Goal: Navigation & Orientation: Find specific page/section

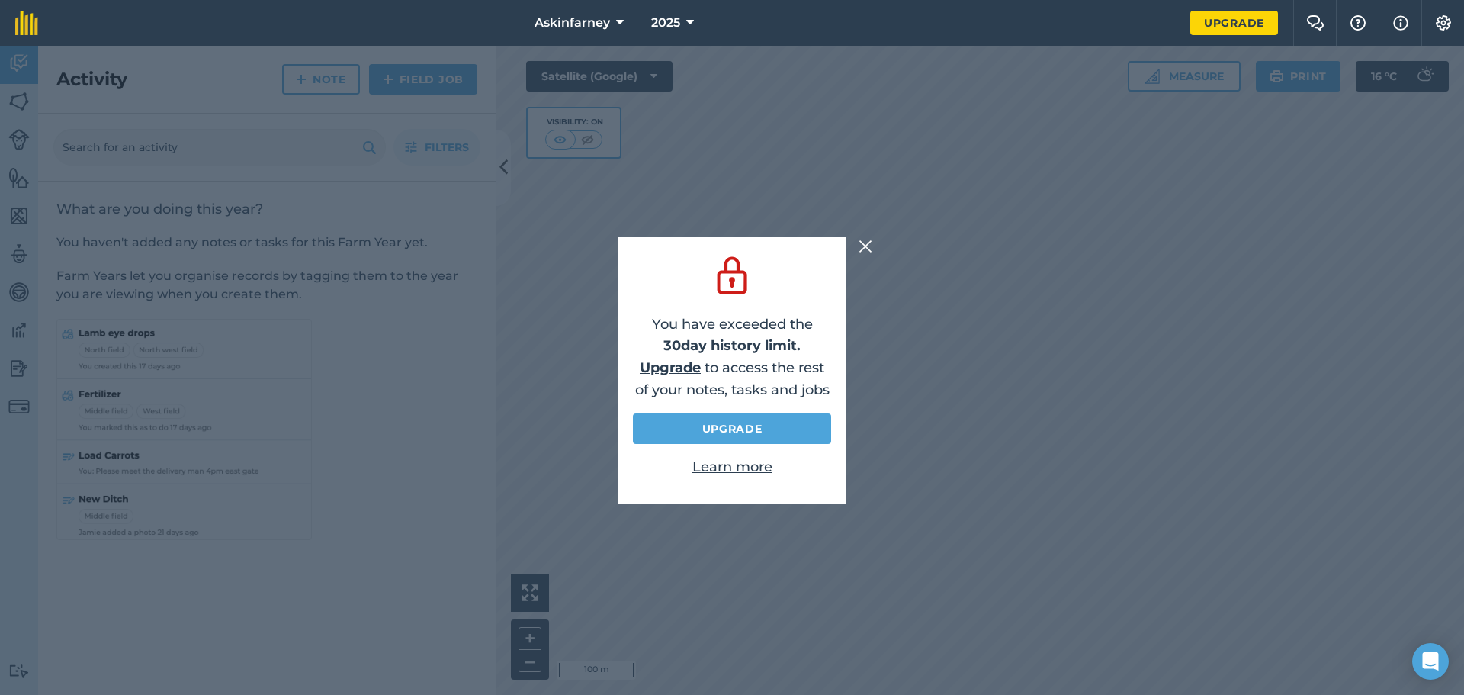
click at [862, 256] on div "You have exceeded the 30 day history limit. Upgrade to access the rest of your …" at bounding box center [732, 370] width 1464 height 649
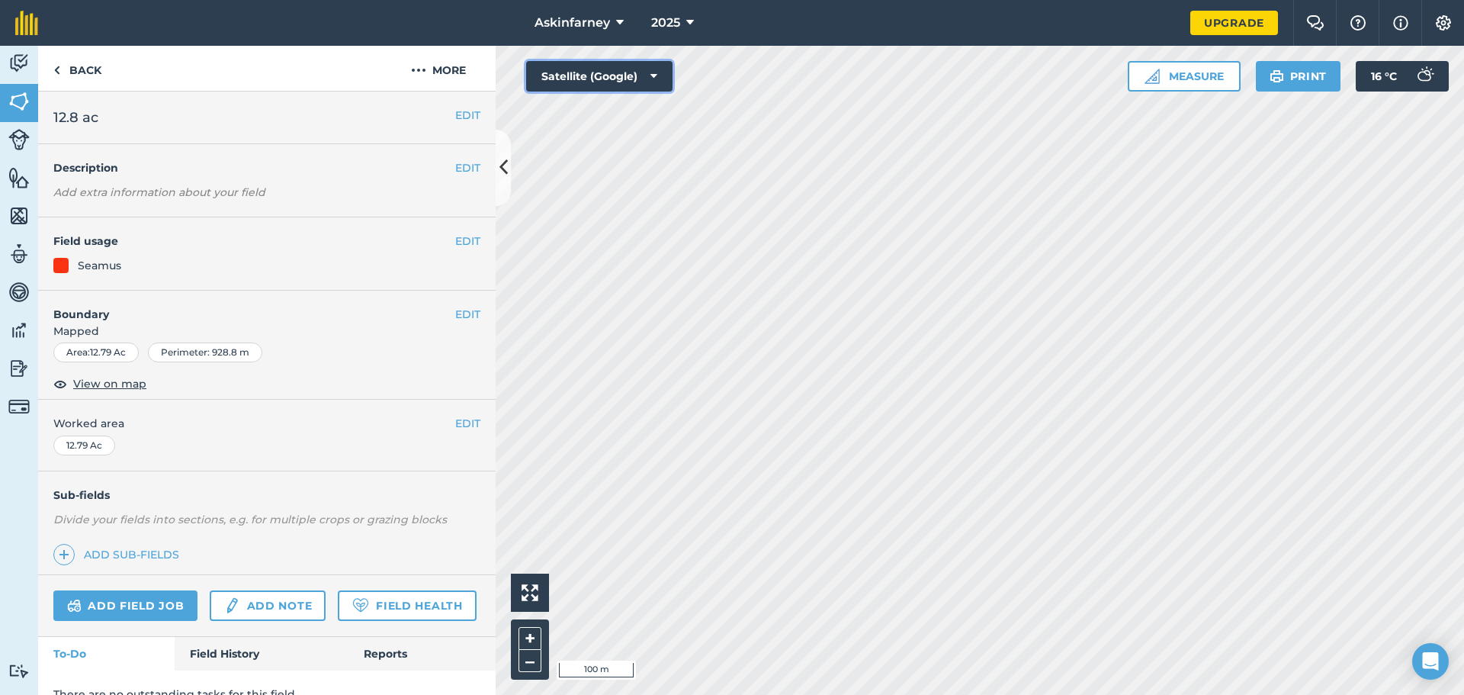
click at [580, 83] on button "Satellite (Google)" at bounding box center [599, 76] width 146 height 31
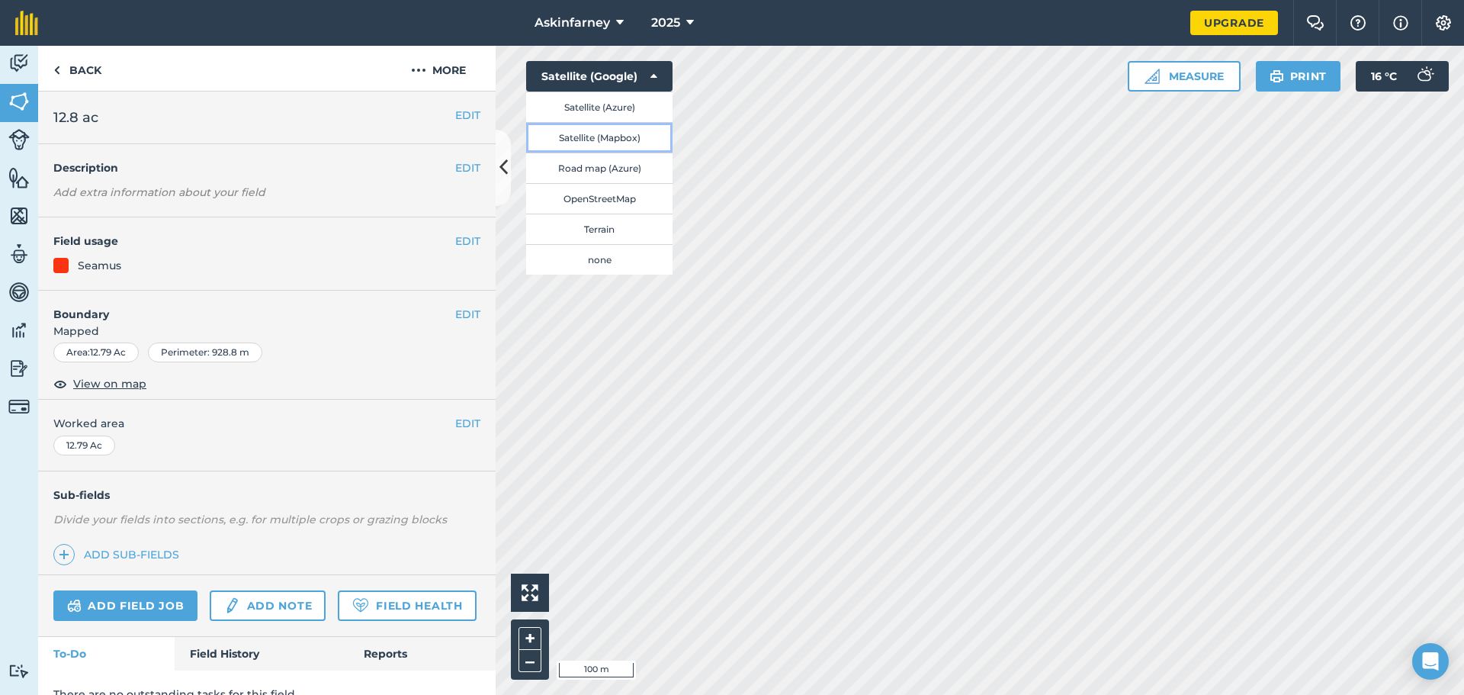
click at [564, 135] on button "Satellite (Mapbox)" at bounding box center [599, 137] width 146 height 31
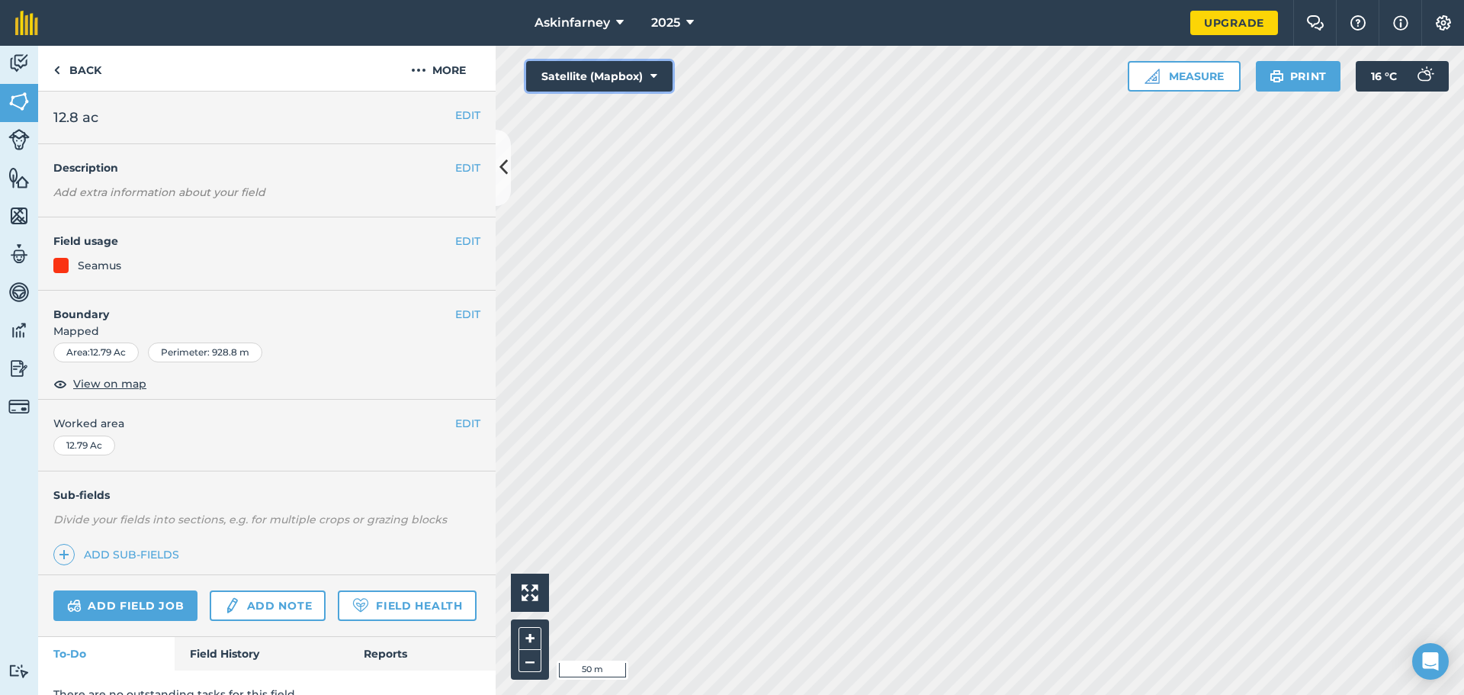
click at [641, 79] on button "Satellite (Mapbox)" at bounding box center [599, 76] width 146 height 31
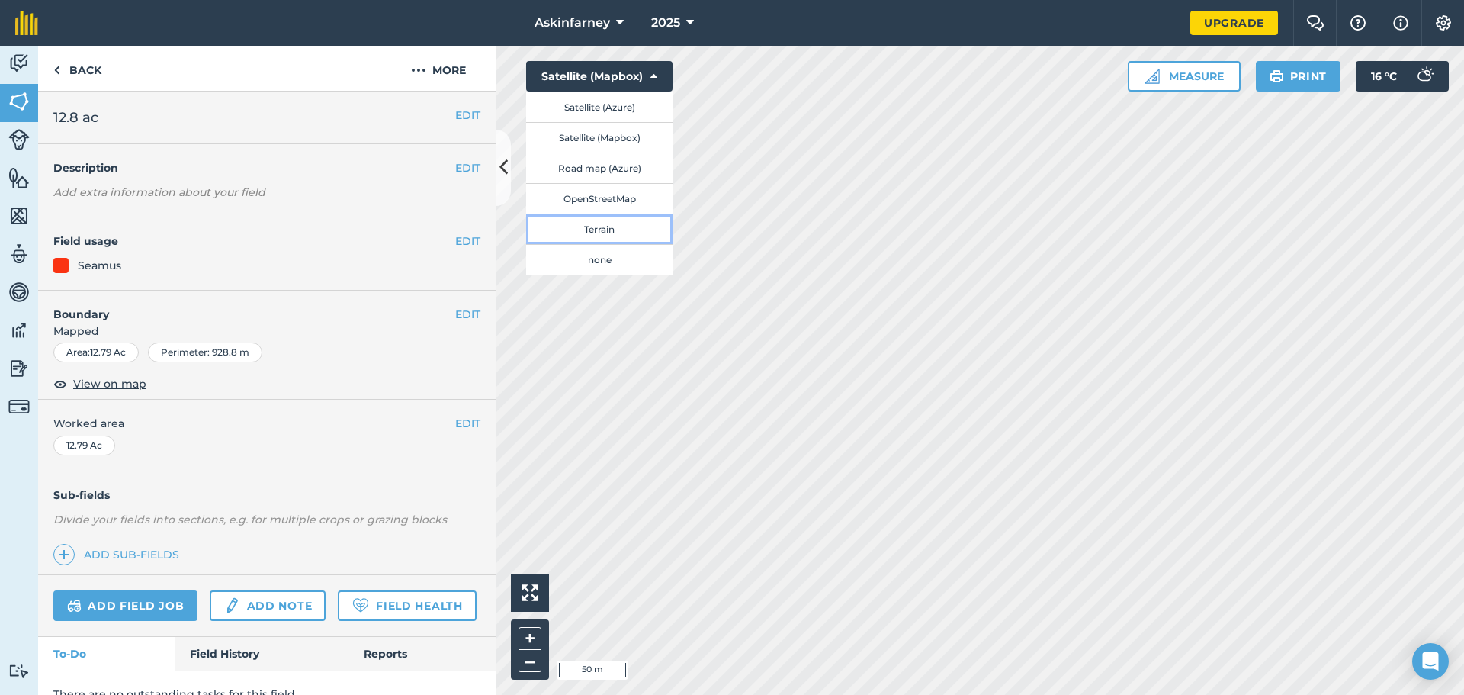
click at [610, 233] on button "Terrain" at bounding box center [599, 229] width 146 height 31
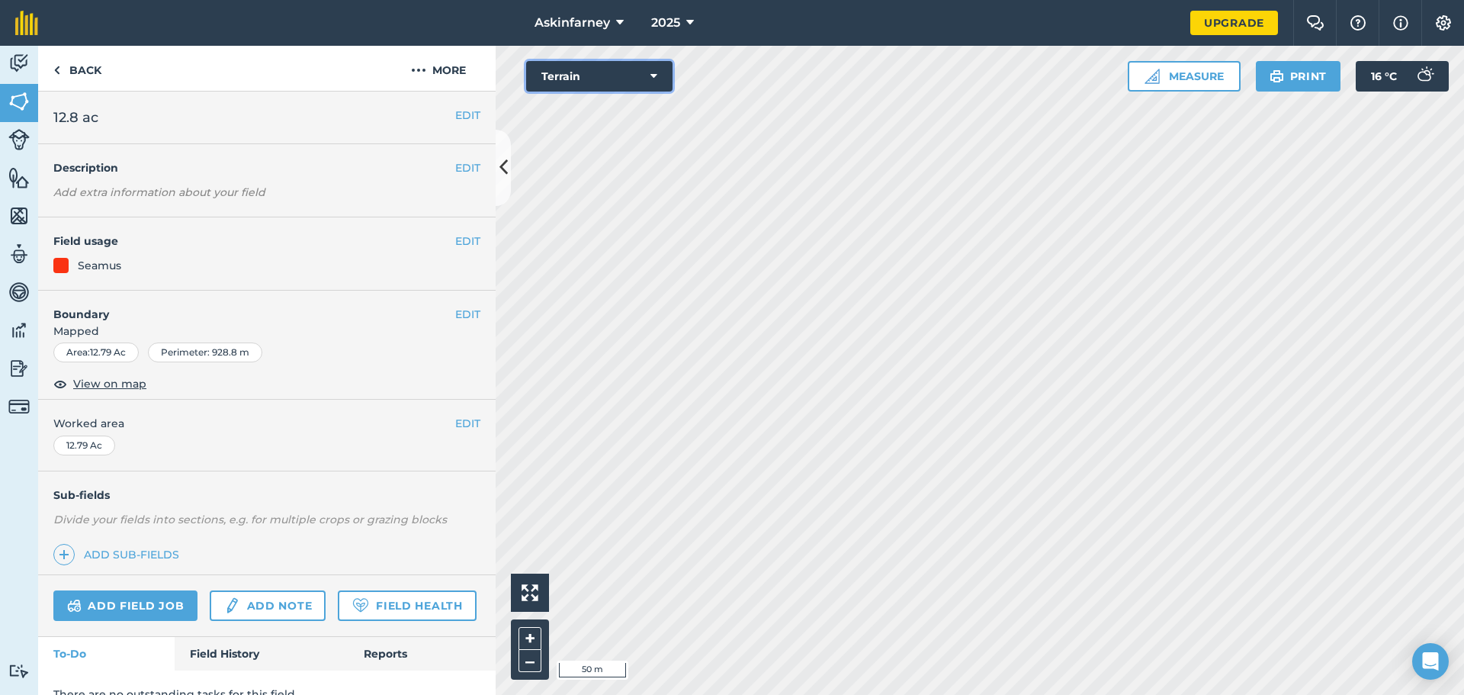
click at [600, 79] on button "Terrain" at bounding box center [599, 76] width 146 height 31
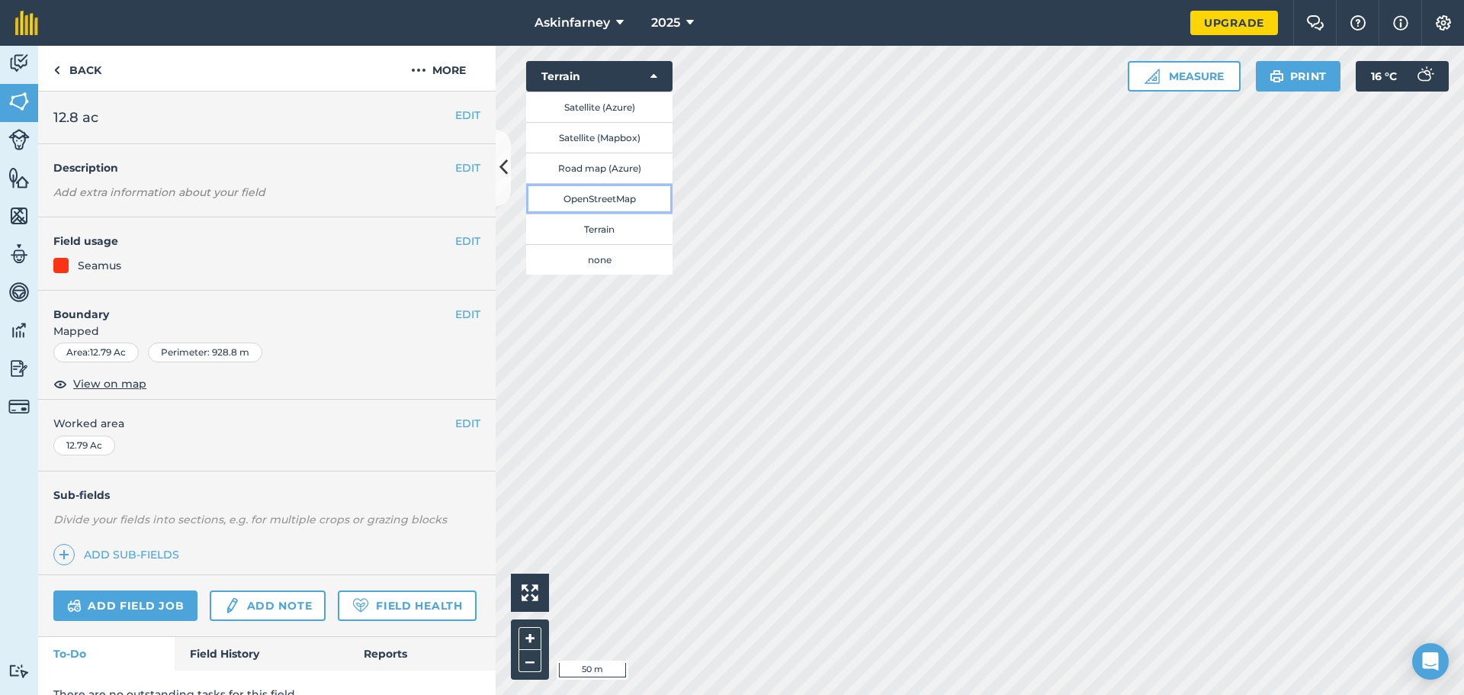
click at [612, 200] on button "OpenStreetMap" at bounding box center [599, 198] width 146 height 31
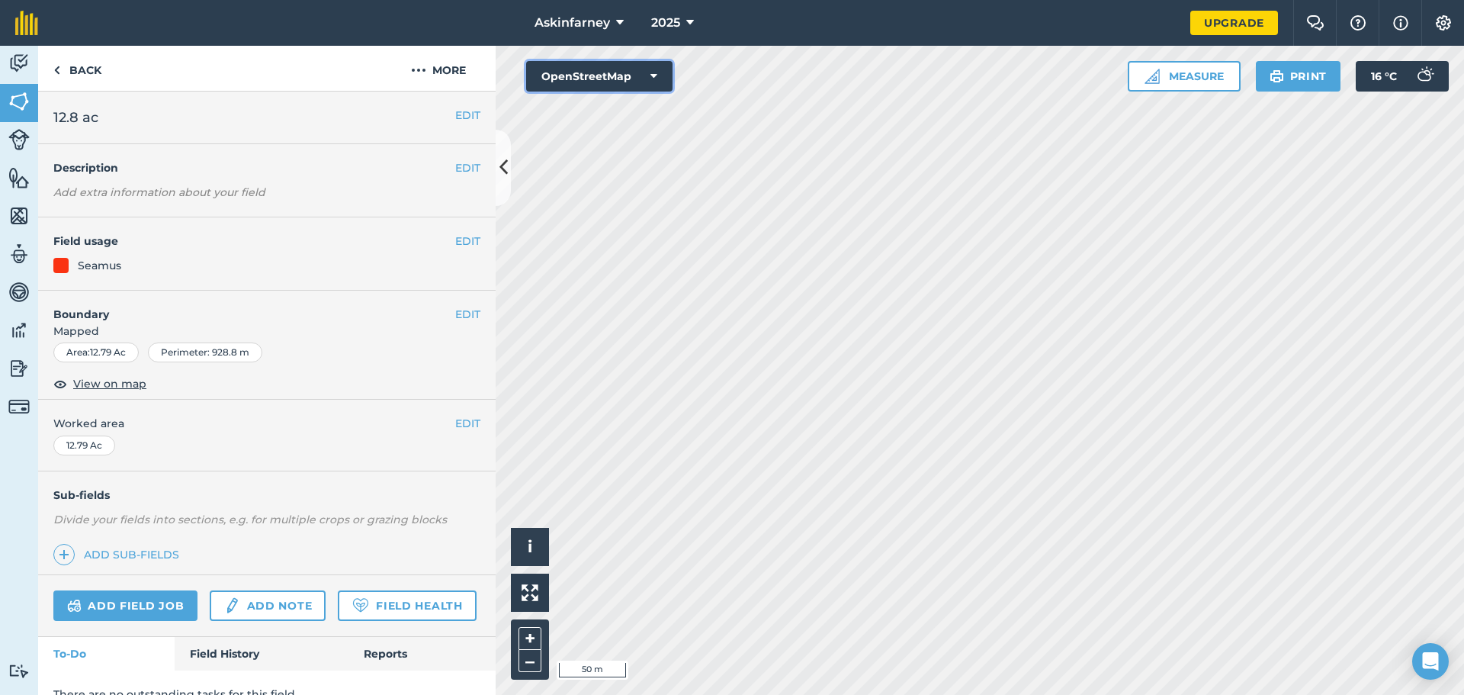
click at [605, 85] on button "OpenStreetMap" at bounding box center [599, 76] width 146 height 31
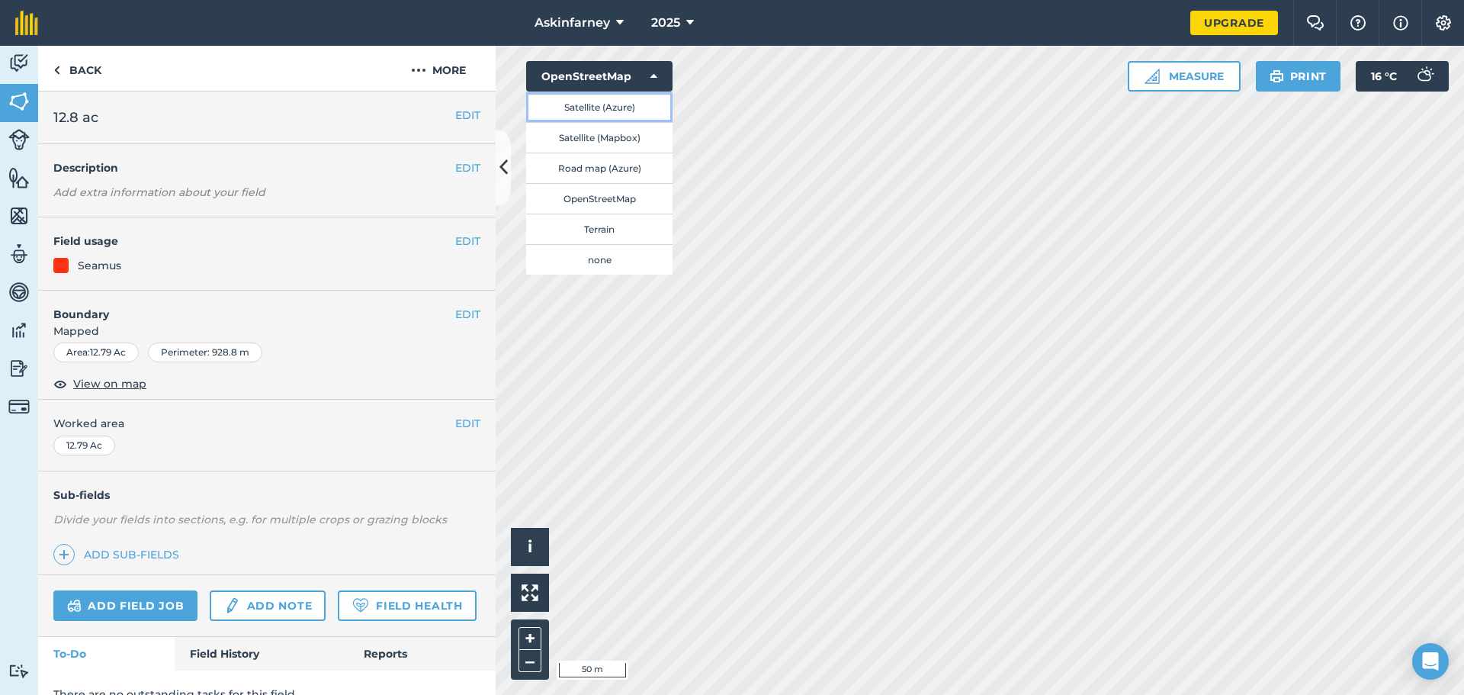
click at [603, 113] on button "Satellite (Azure)" at bounding box center [599, 107] width 146 height 31
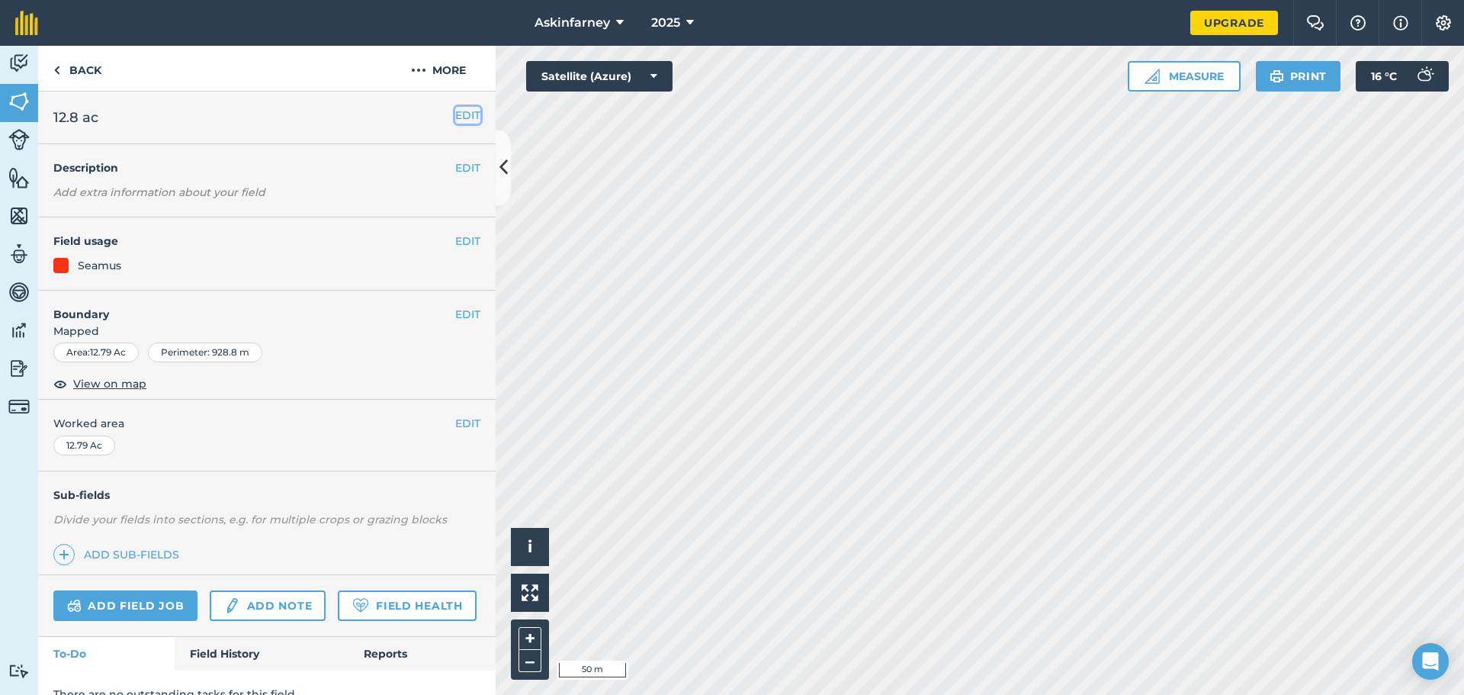
click at [464, 118] on button "EDIT" at bounding box center [467, 115] width 25 height 17
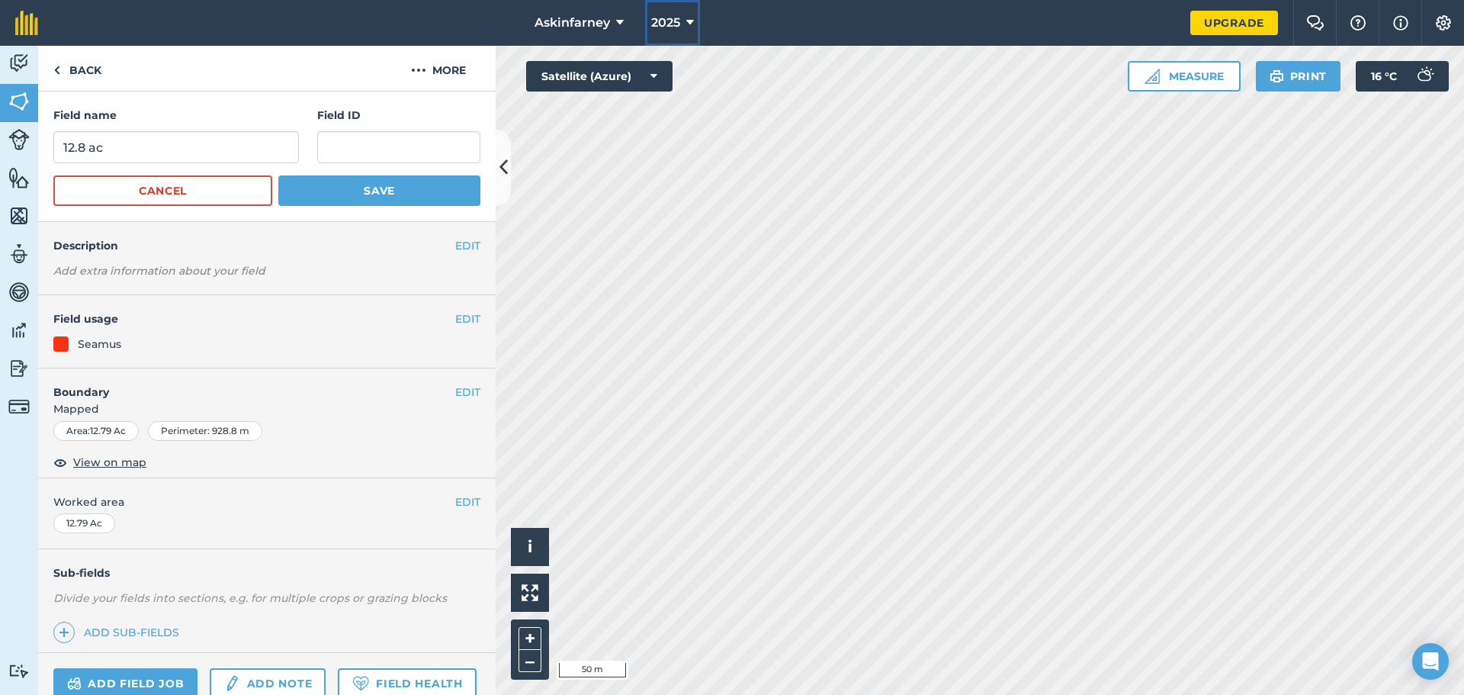
click at [677, 26] on span "2025" at bounding box center [665, 23] width 29 height 18
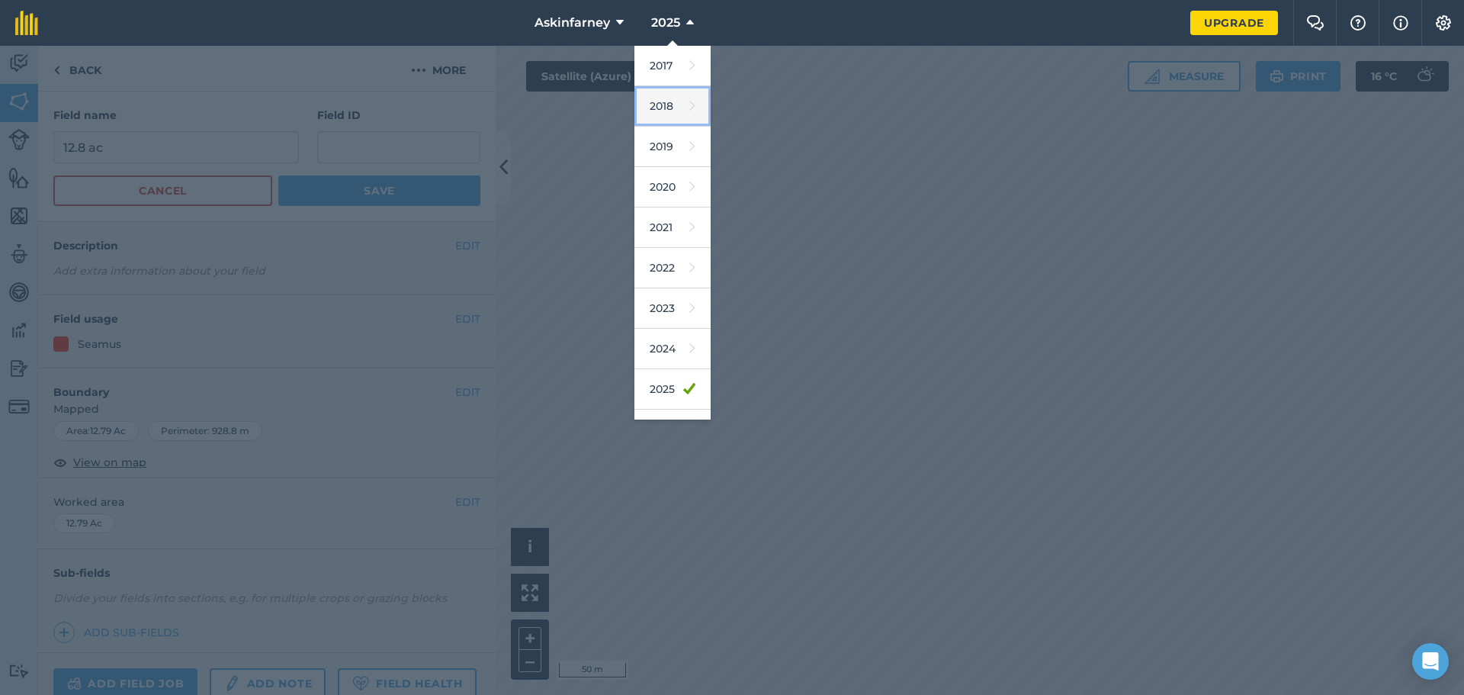
click at [690, 107] on icon at bounding box center [693, 105] width 6 height 21
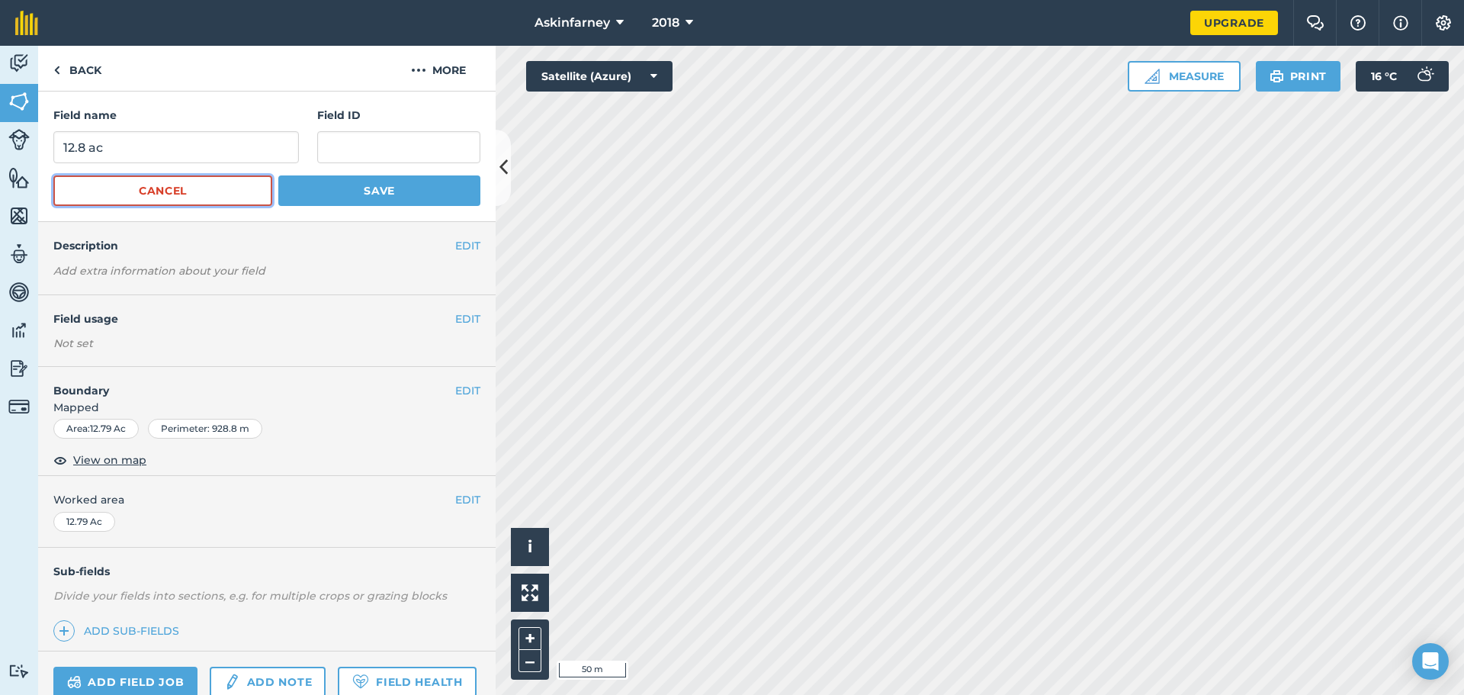
click at [184, 190] on button "Cancel" at bounding box center [162, 190] width 219 height 31
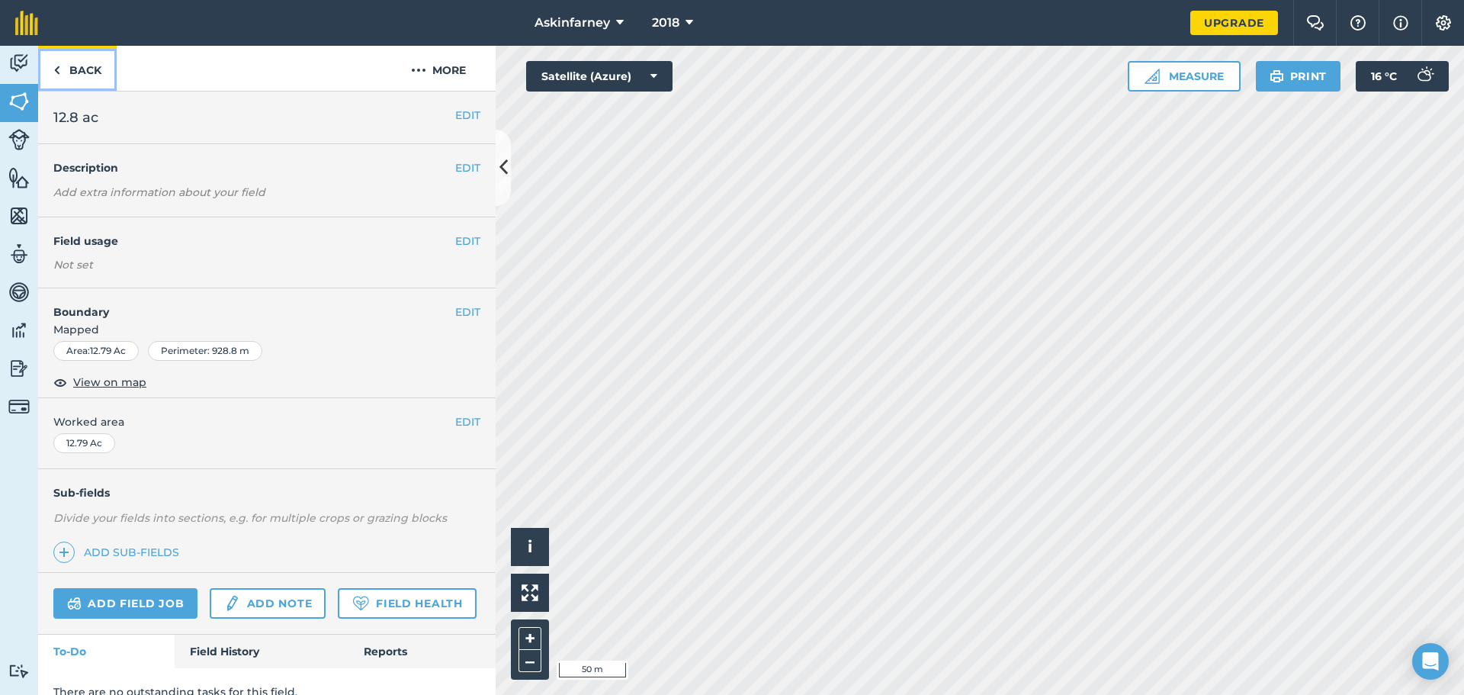
click at [81, 76] on link "Back" at bounding box center [77, 68] width 79 height 45
click at [82, 72] on link "Back" at bounding box center [77, 68] width 79 height 45
click at [90, 74] on link "Back" at bounding box center [77, 68] width 79 height 45
click at [33, 140] on link "Livestock" at bounding box center [19, 141] width 38 height 38
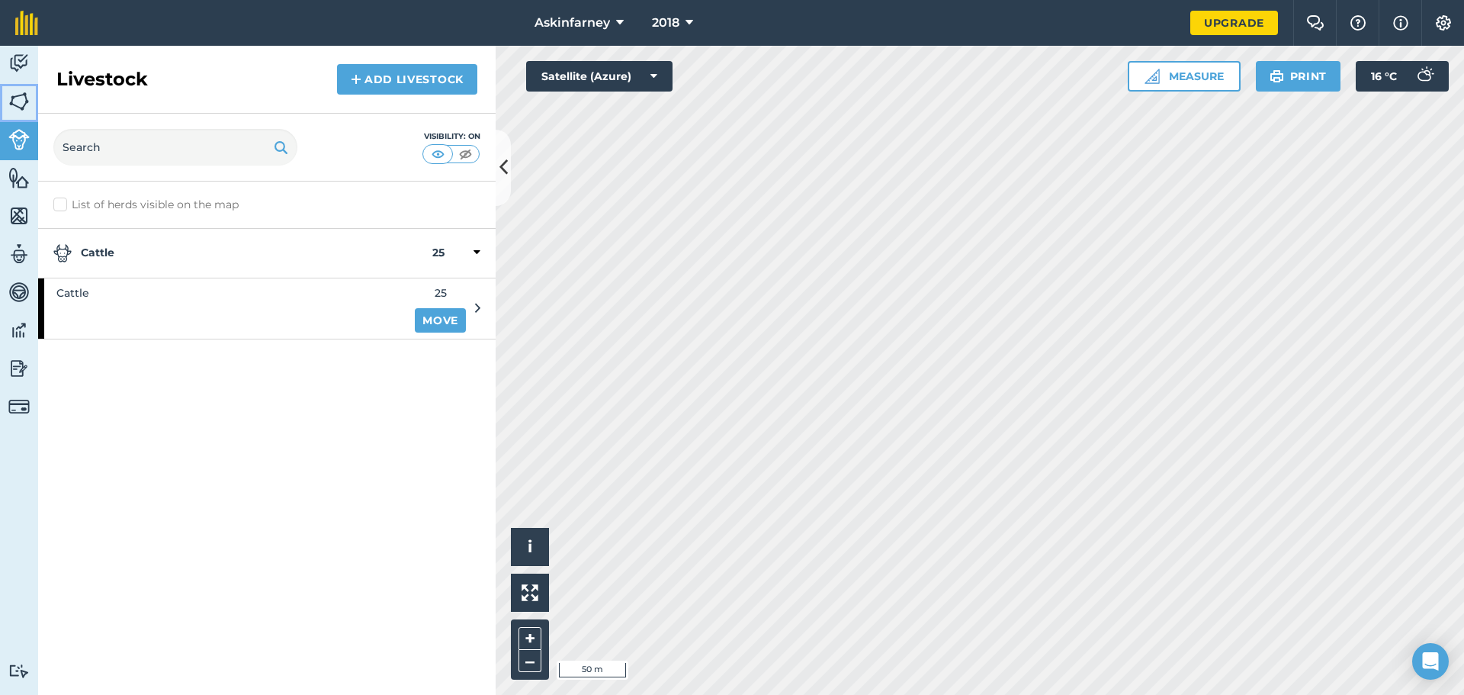
click at [27, 86] on link "Fields" at bounding box center [19, 103] width 38 height 38
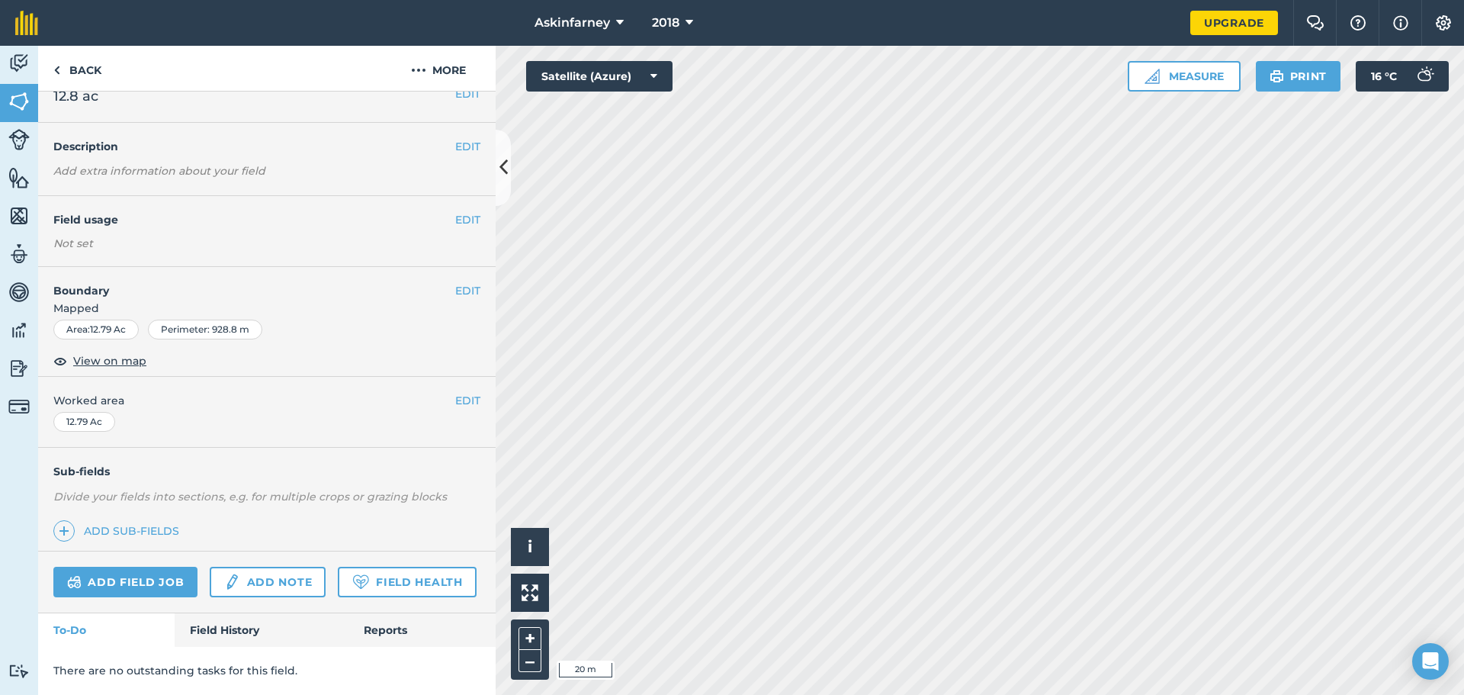
scroll to position [64, 0]
